Goal: Information Seeking & Learning: Find specific fact

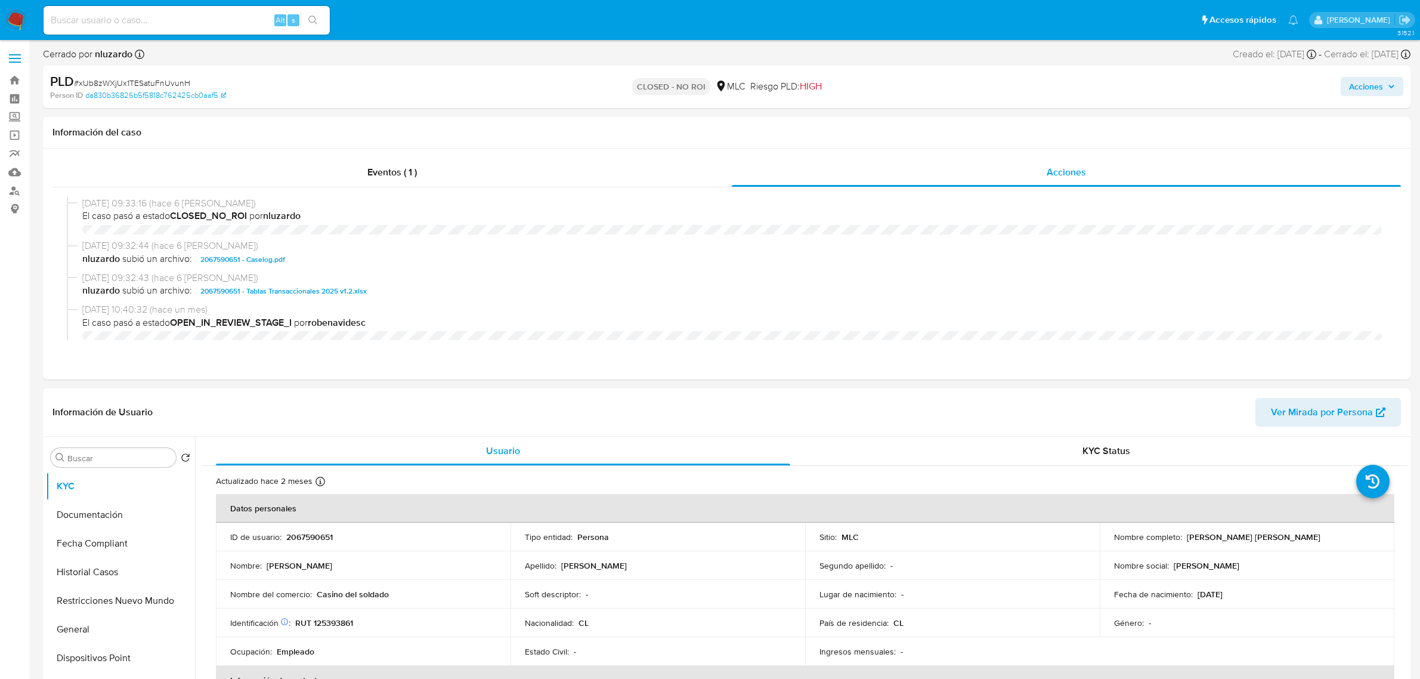
select select "10"
click at [135, 18] on input at bounding box center [187, 21] width 286 height 16
paste input "d92529076ee48e112d47b04750860c31"
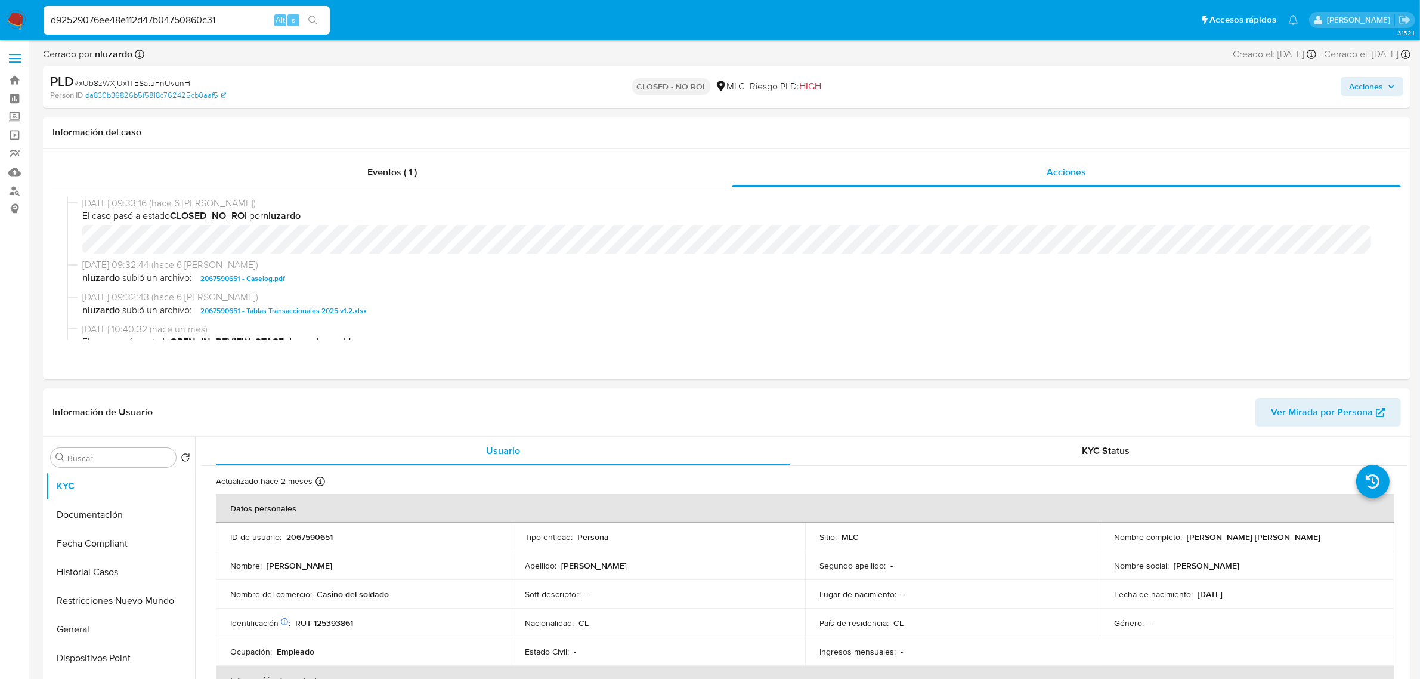
type input "d92529076ee48e112d47b04750860c31"
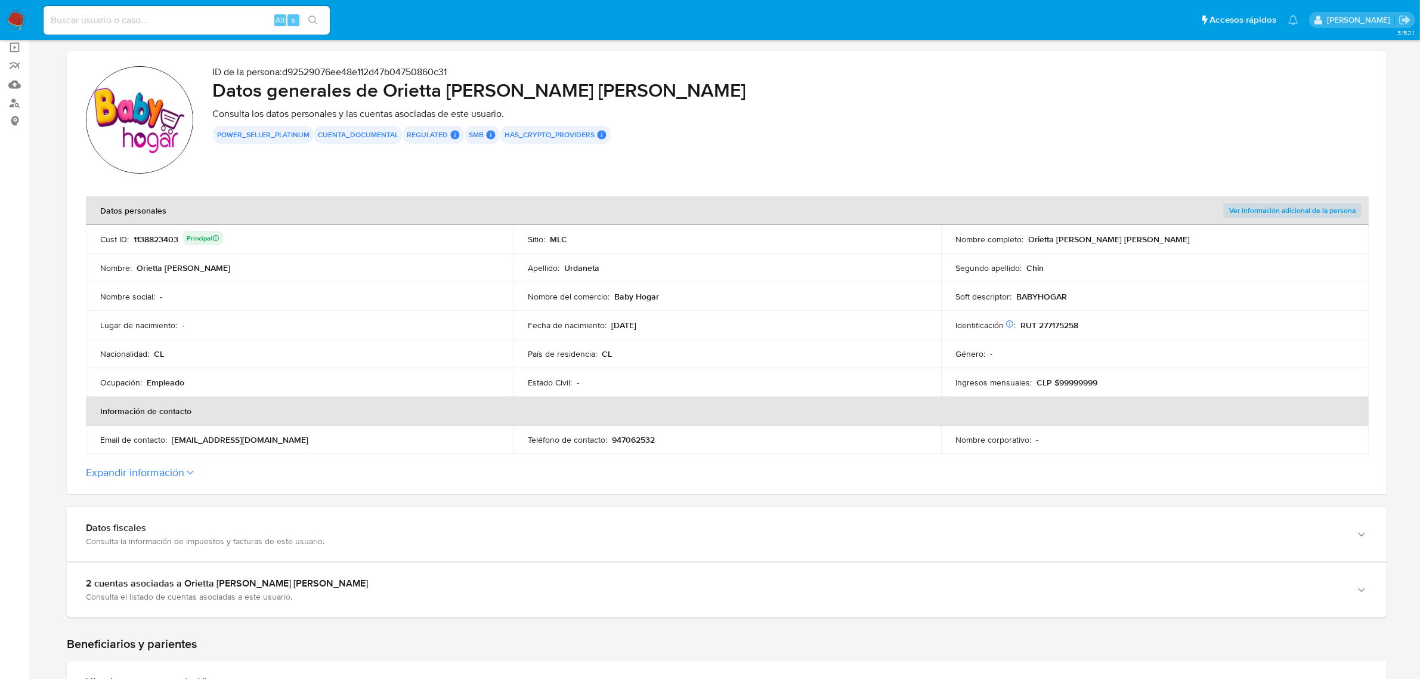
scroll to position [224, 0]
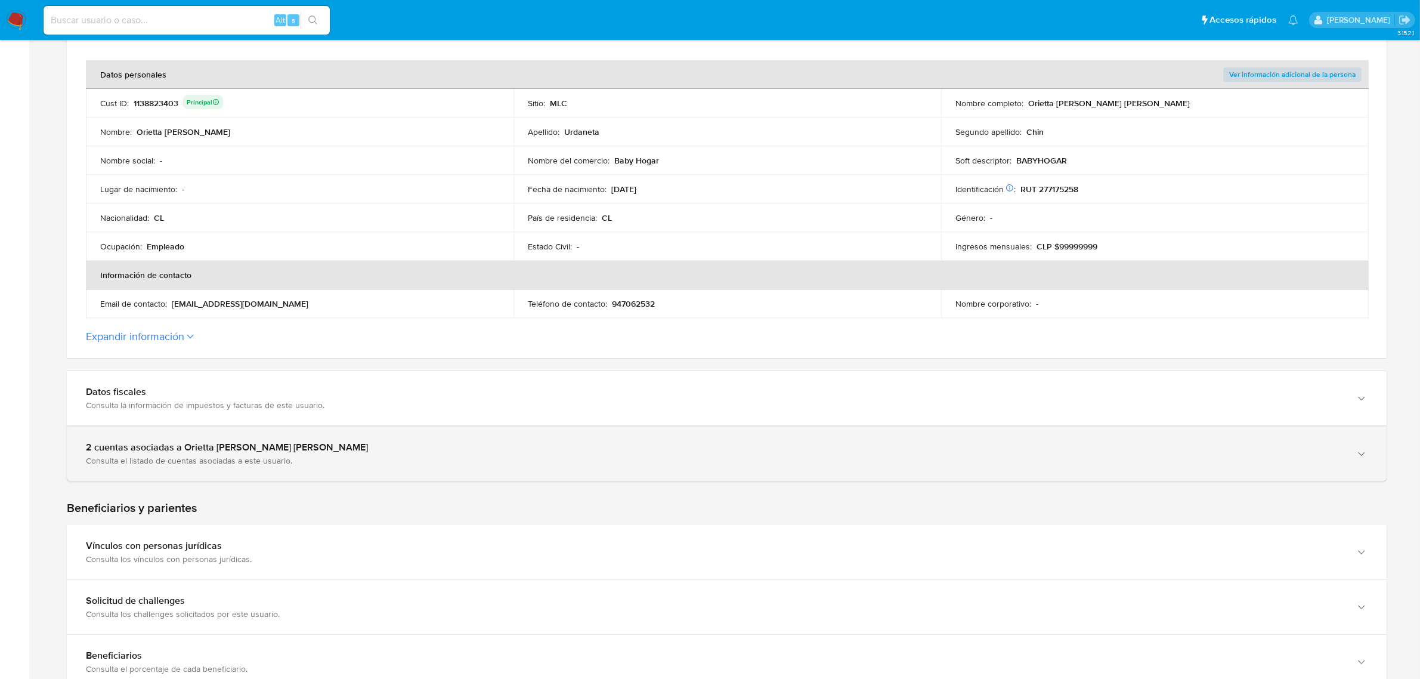
click at [335, 437] on div "2 cuentas asociadas a Orietta [PERSON_NAME] [PERSON_NAME] Consulta el listado d…" at bounding box center [727, 453] width 1320 height 54
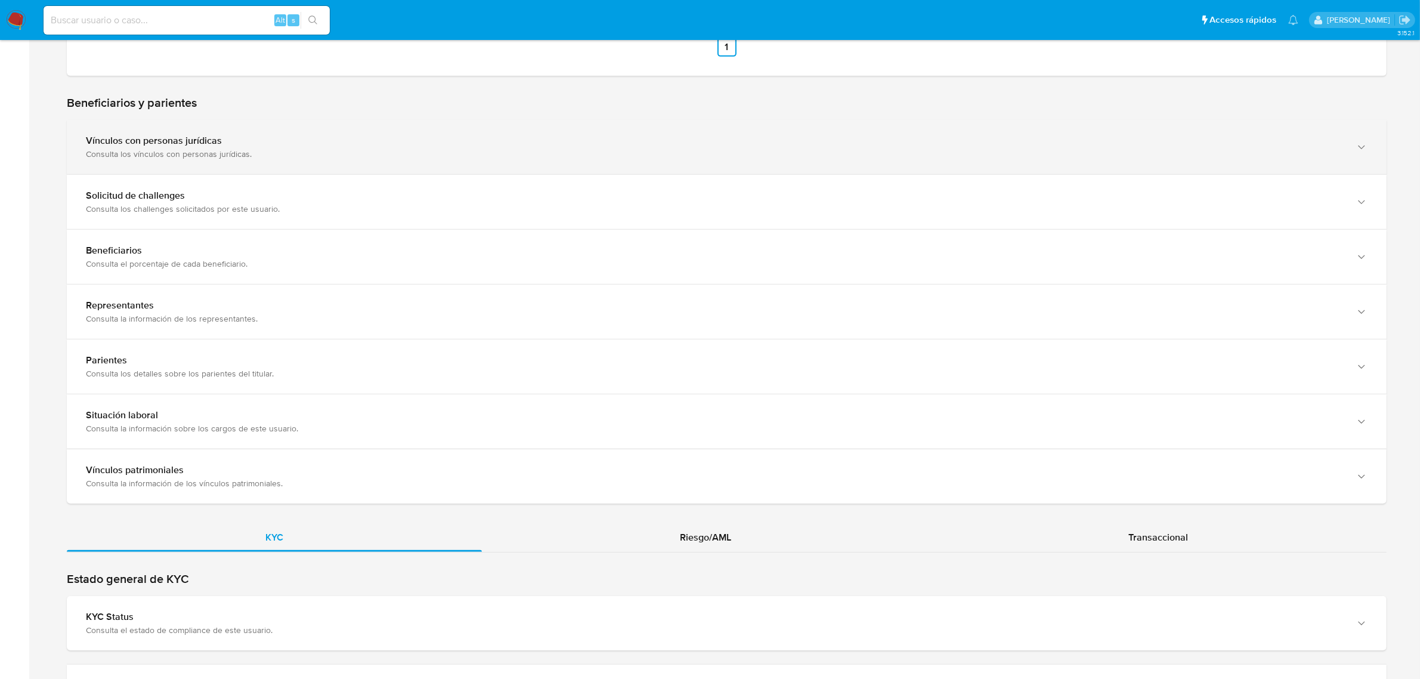
scroll to position [895, 0]
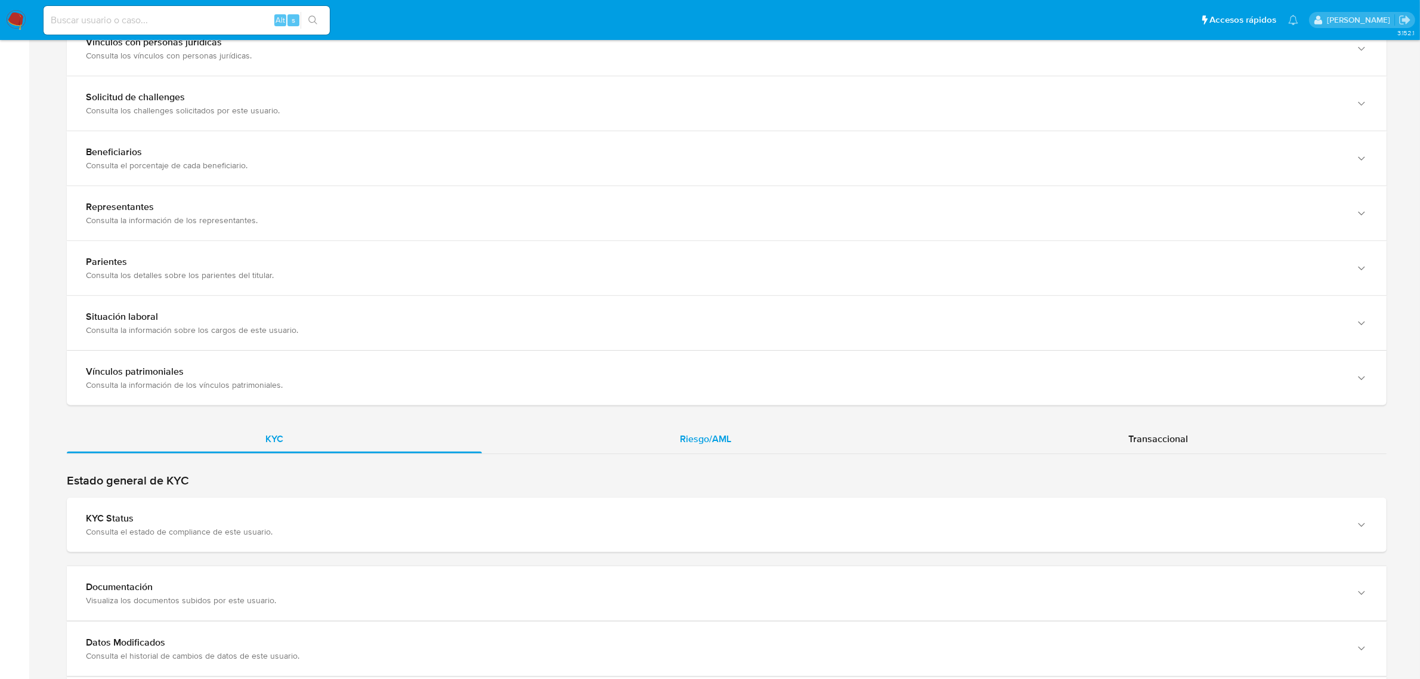
click at [735, 446] on div "Riesgo/AML" at bounding box center [706, 439] width 449 height 29
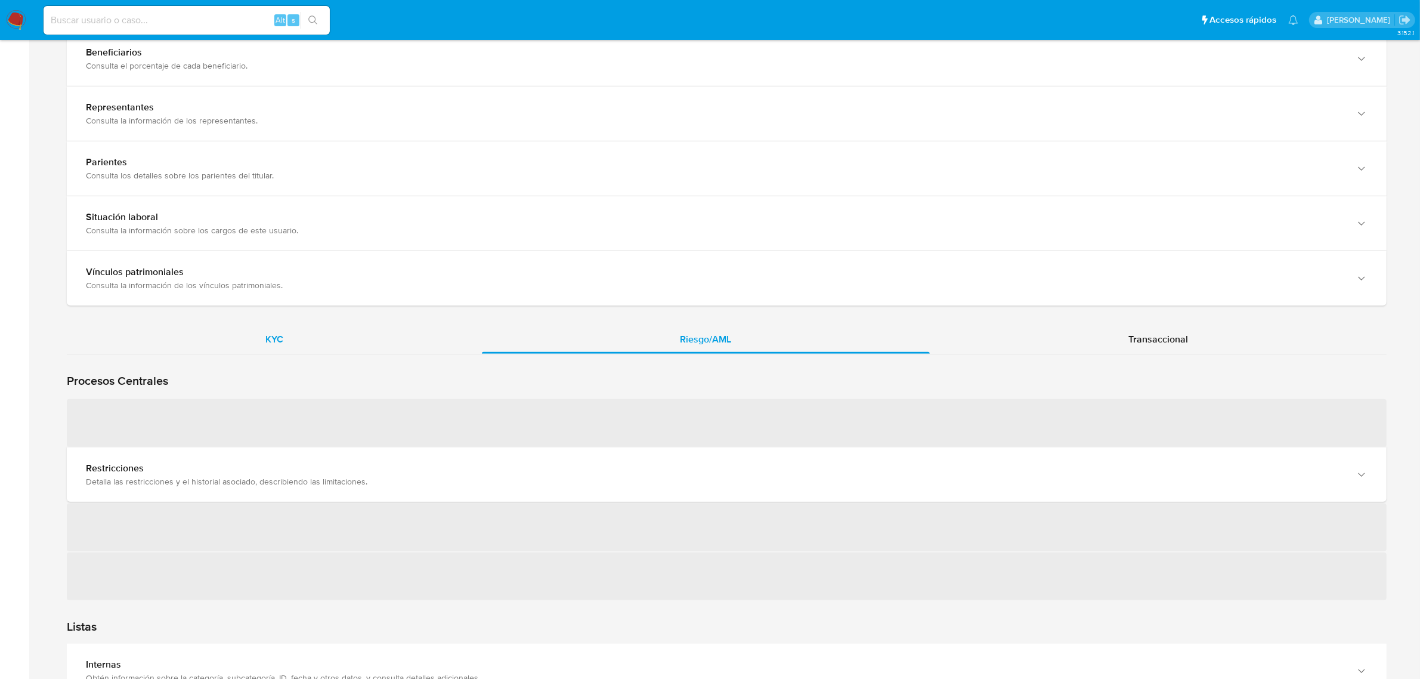
scroll to position [1044, 0]
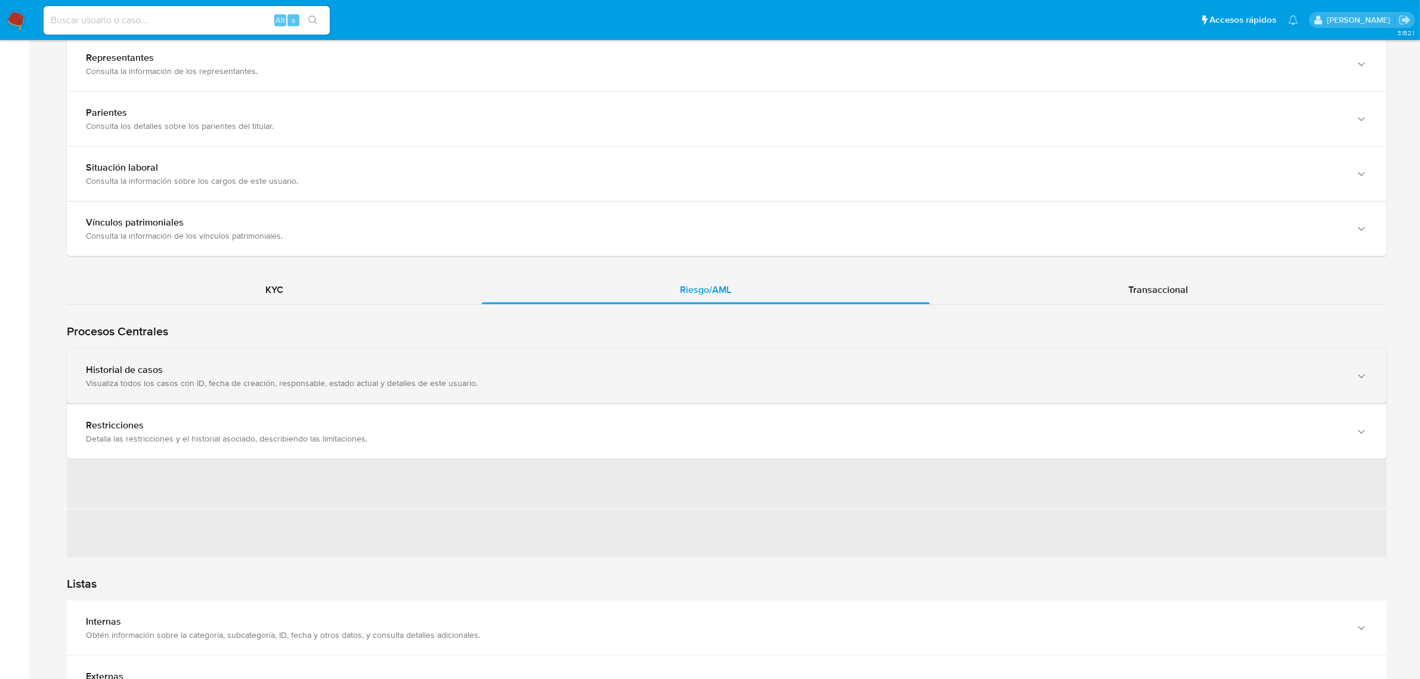
click at [258, 380] on div "Visualiza todos los casos con ID, fecha de creación, responsable, estado actual…" at bounding box center [715, 383] width 1258 height 11
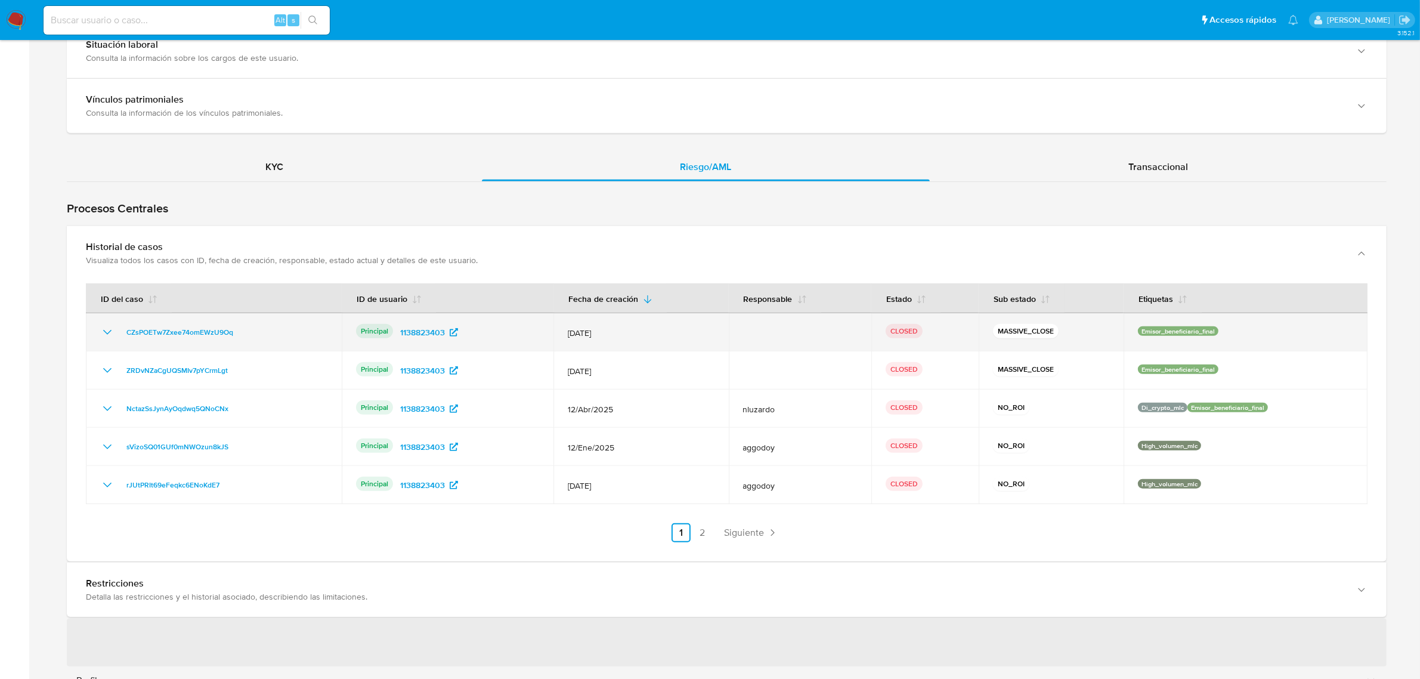
scroll to position [1193, 0]
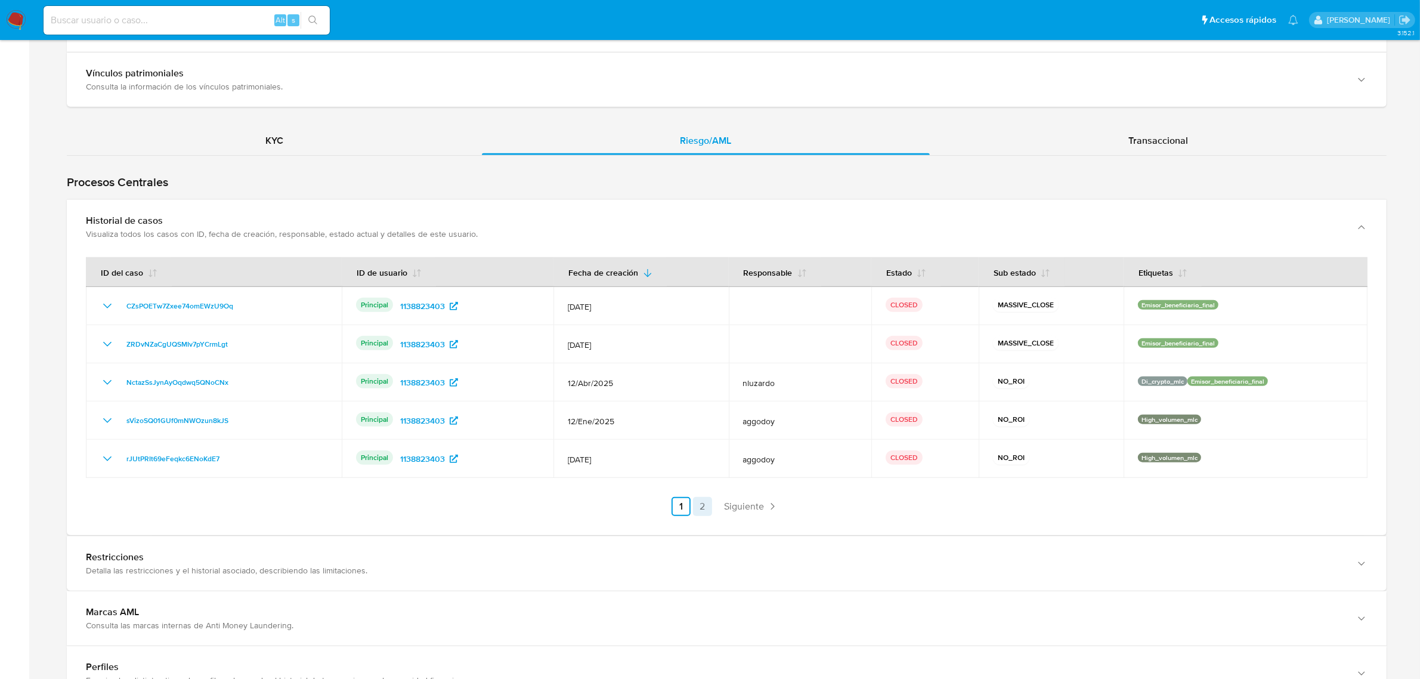
click at [697, 508] on link "2" at bounding box center [702, 506] width 19 height 19
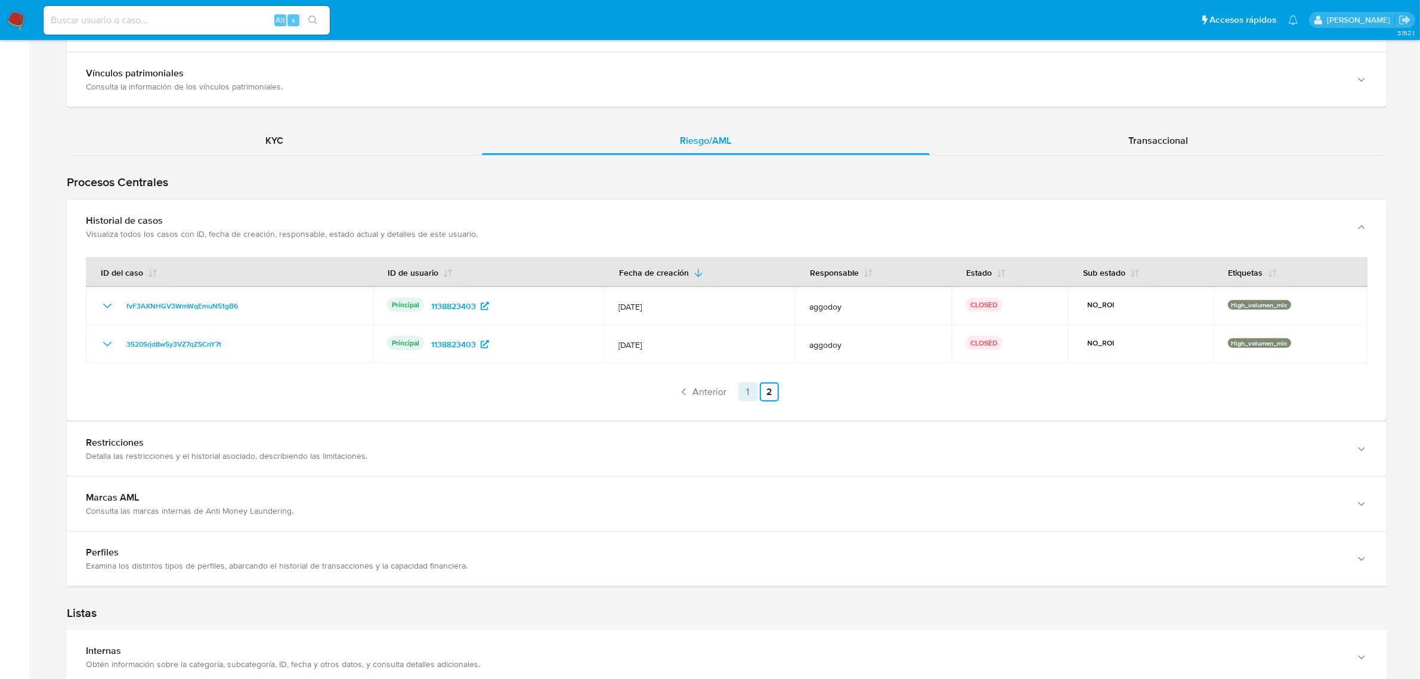
click at [749, 392] on link "1" at bounding box center [747, 391] width 19 height 19
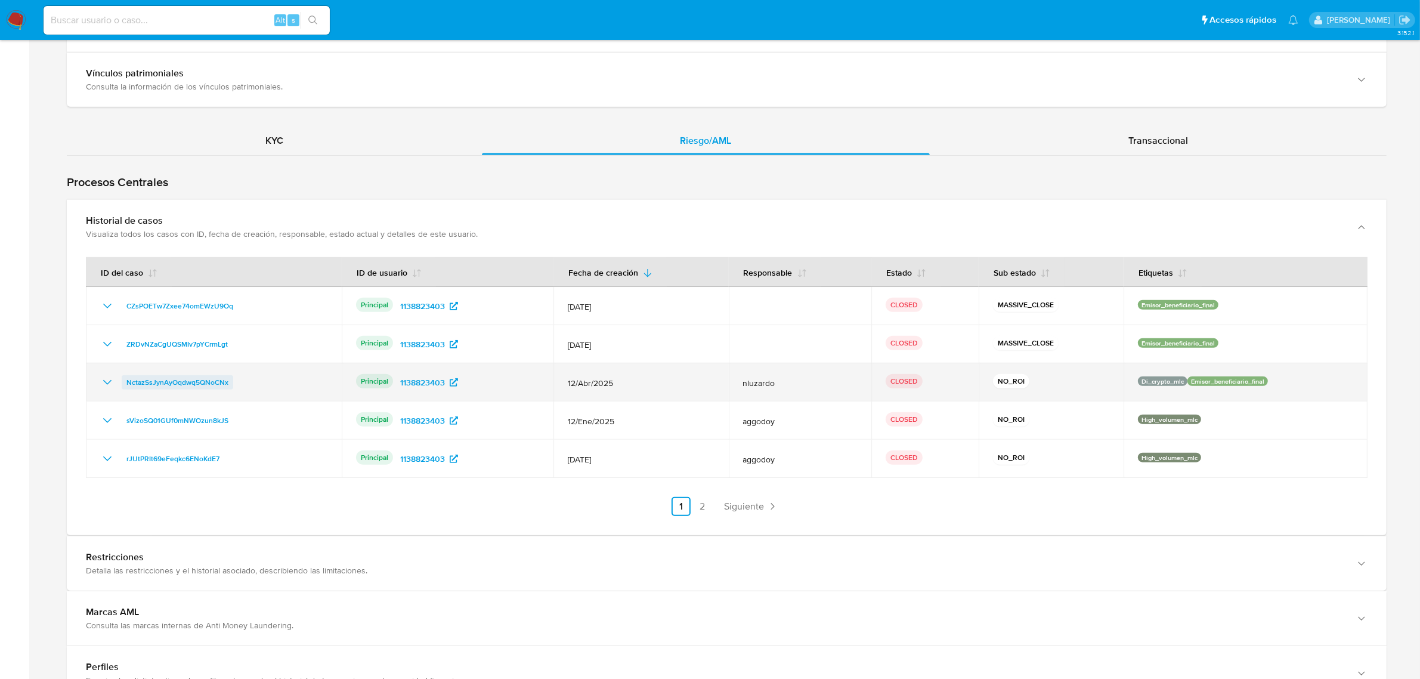
click at [218, 384] on span "NctazSsJynAyOqdwq5QNoCNx" at bounding box center [177, 382] width 102 height 14
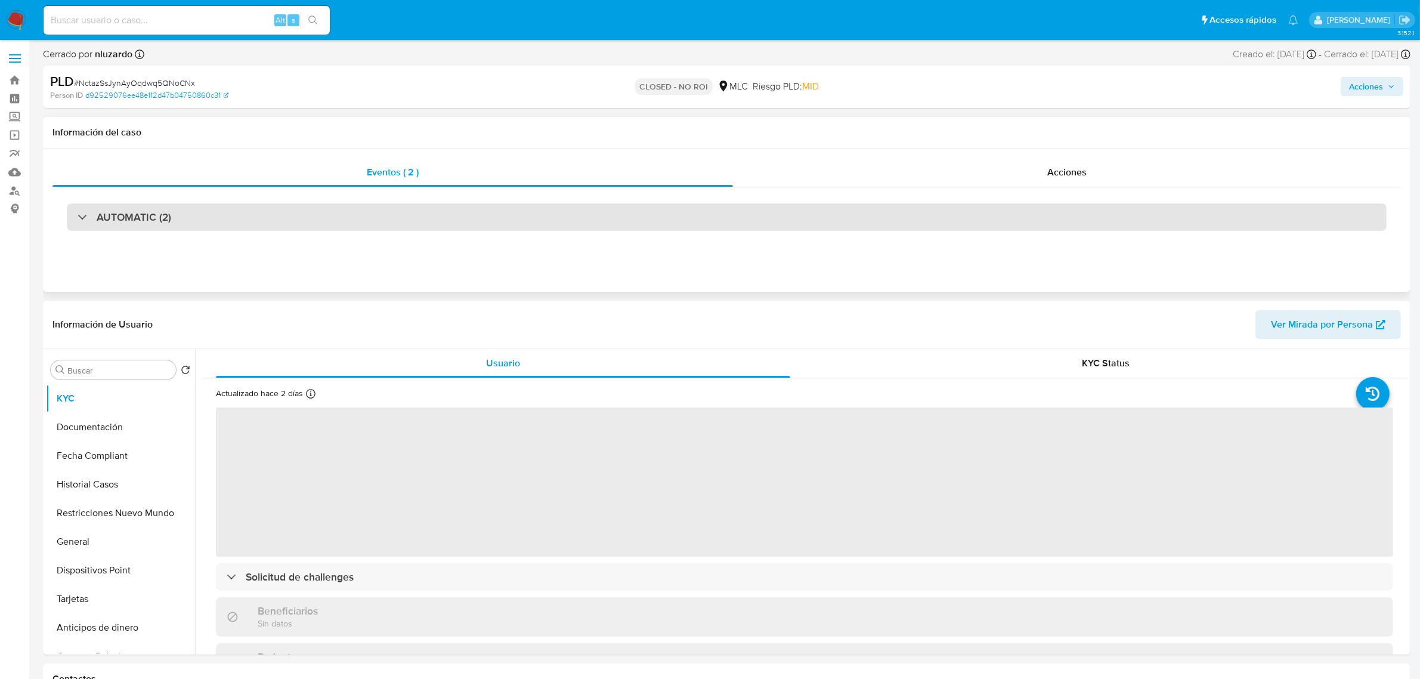
click at [424, 230] on div "AUTOMATIC (2)" at bounding box center [727, 216] width 1320 height 27
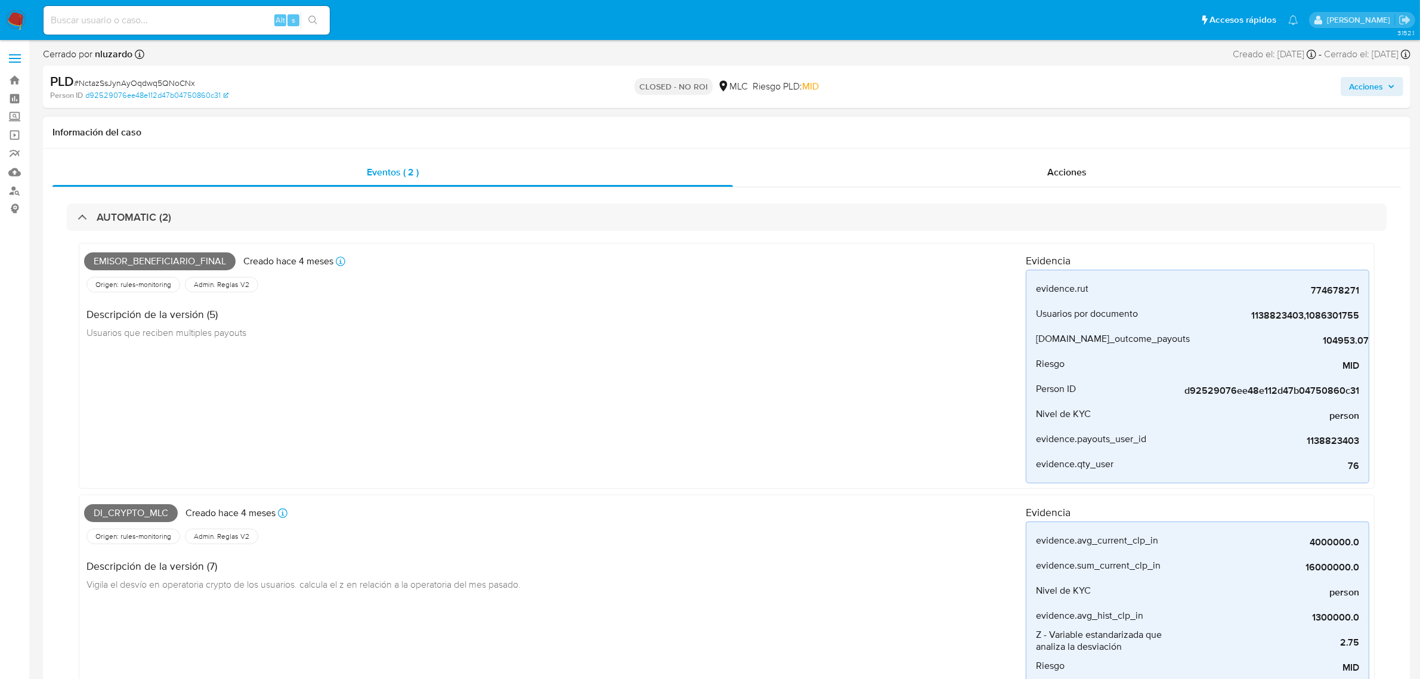
select select "10"
click at [1081, 177] on span "Acciones" at bounding box center [1066, 172] width 39 height 14
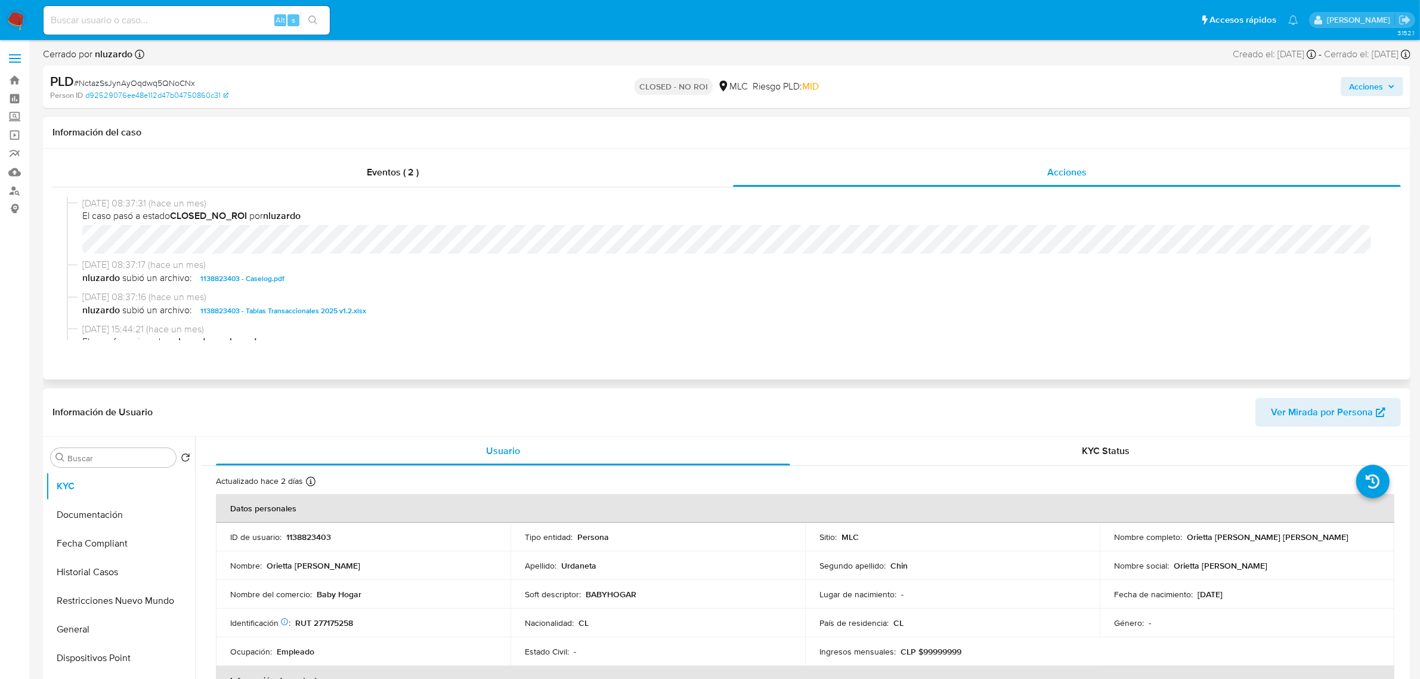
click at [271, 279] on span "1138823403 - Caselog.pdf" at bounding box center [242, 278] width 84 height 14
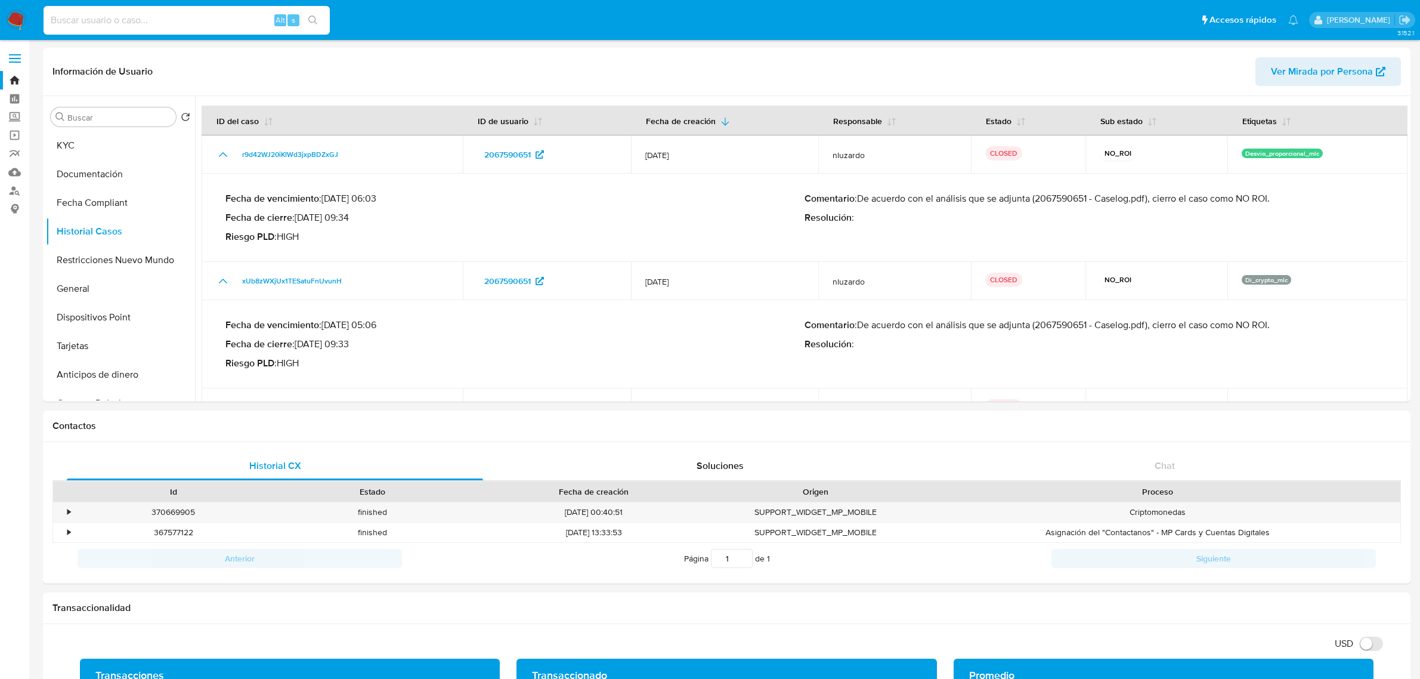
select select "10"
type input "2067590651"
click at [51, 19] on input "2067590651" at bounding box center [187, 21] width 286 height 16
click at [119, 141] on button "KYC" at bounding box center [116, 145] width 140 height 29
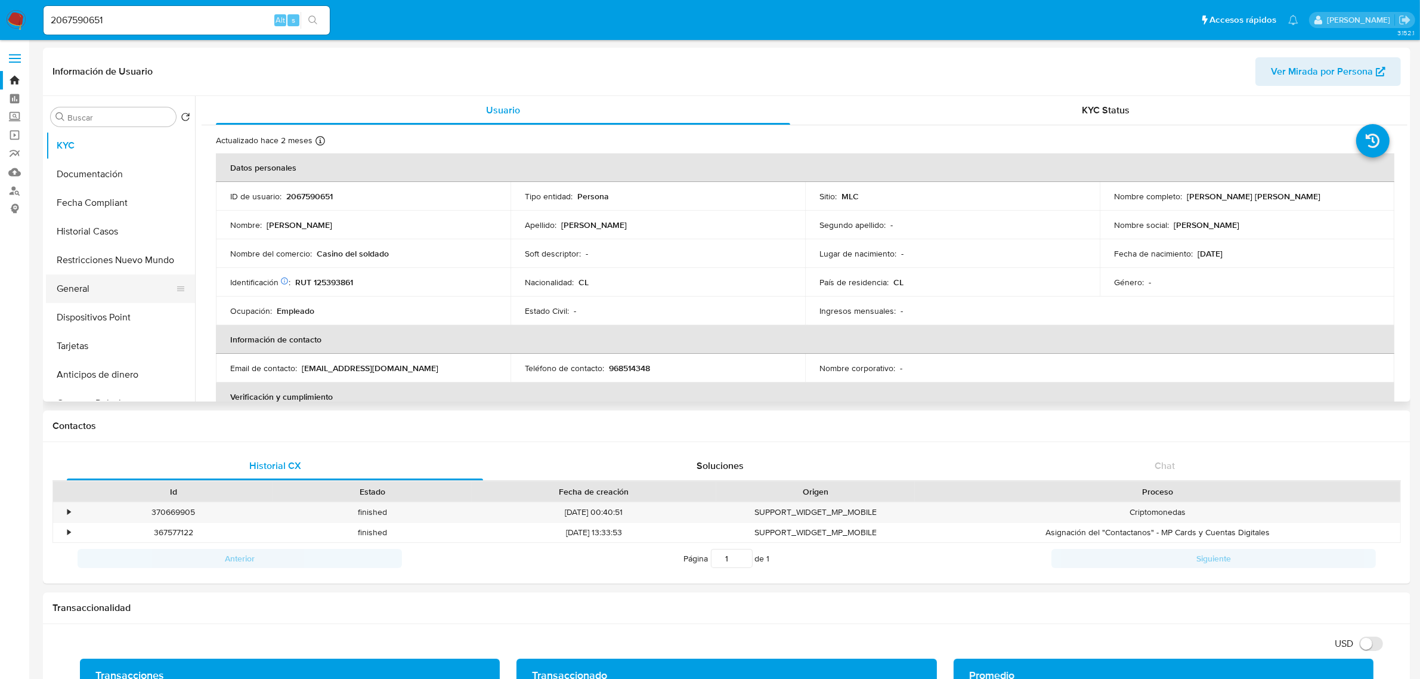
click at [98, 276] on button "General" at bounding box center [116, 288] width 140 height 29
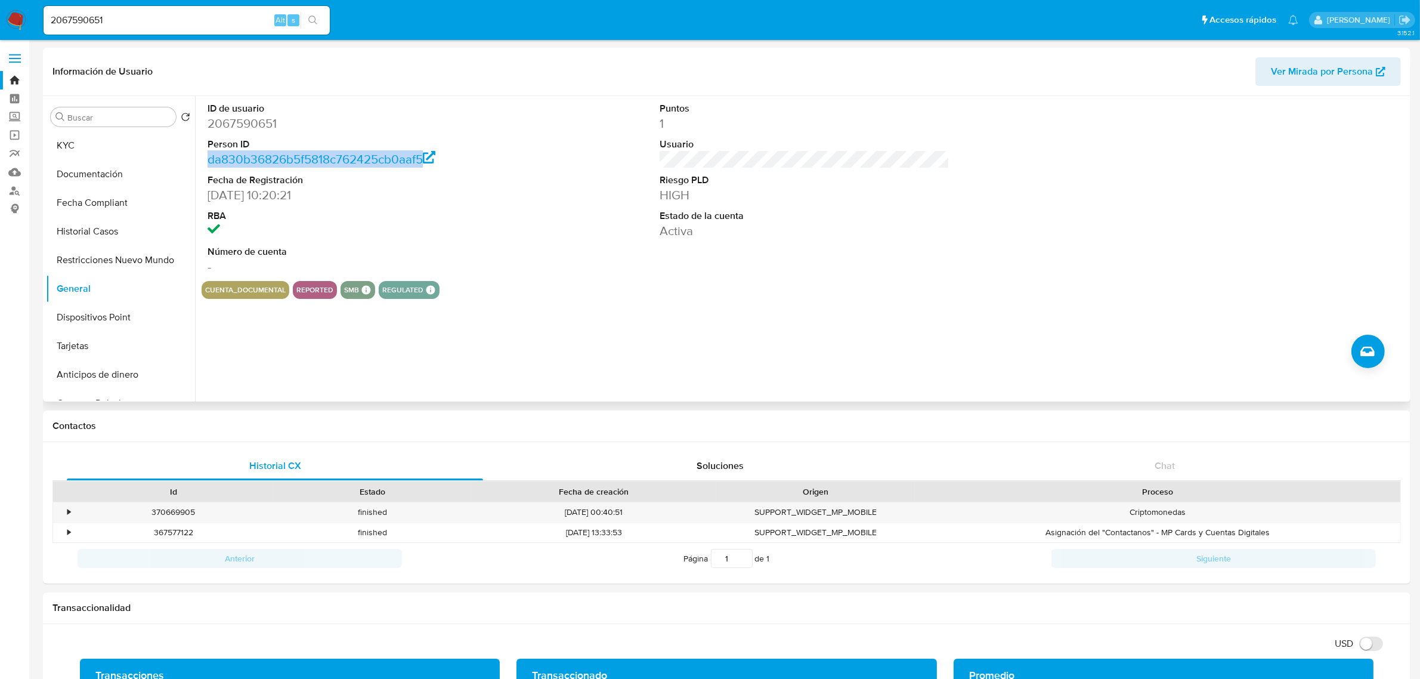
drag, startPoint x: 443, startPoint y: 159, endPoint x: 206, endPoint y: 162, distance: 236.2
click at [206, 162] on div "ID de usuario 2067590651 Person ID da830b36826b5f5818c762425cb0aaf5 Fecha de Re…" at bounding box center [353, 188] width 302 height 185
copy link "da830b36826b5f5818c762425cb0aaf5"
